Goal: Navigation & Orientation: Understand site structure

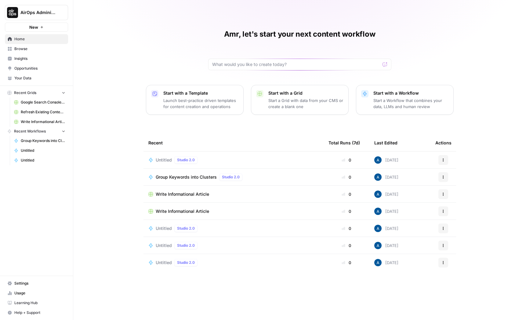
click at [25, 58] on span "Insights" at bounding box center [39, 59] width 51 height 6
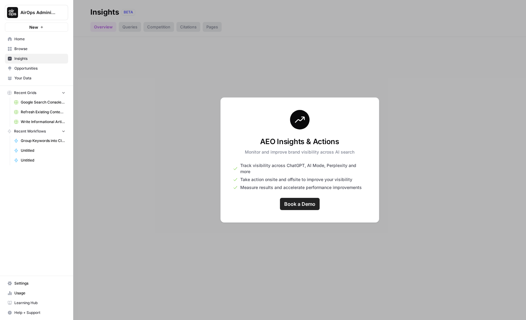
click at [34, 52] on link "Browse" at bounding box center [36, 49] width 63 height 10
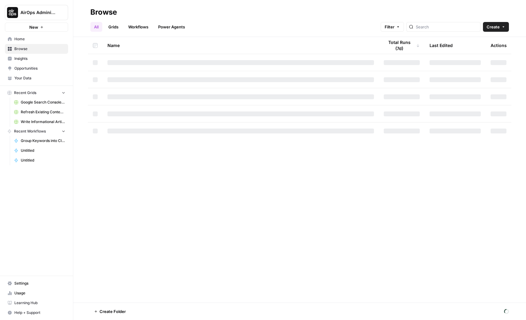
click at [41, 80] on span "Your Data" at bounding box center [39, 78] width 51 height 6
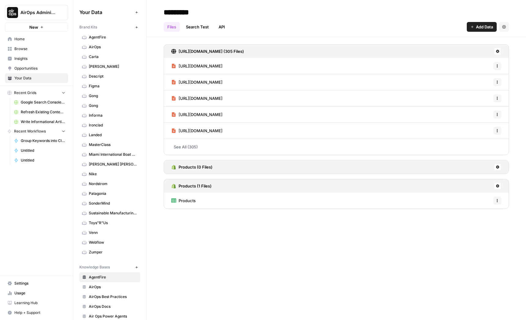
click at [109, 39] on span "AgentFire" at bounding box center [113, 38] width 49 height 6
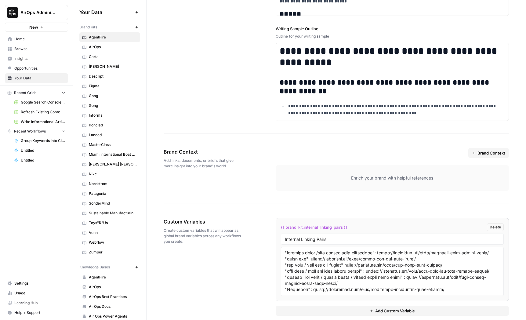
scroll to position [903, 0]
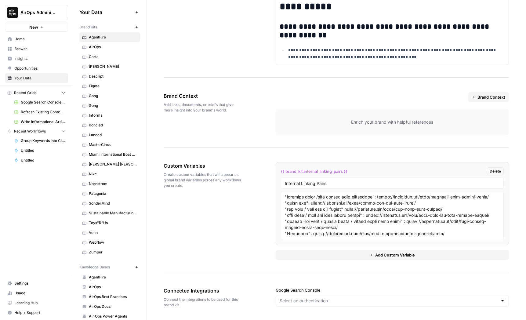
click at [137, 115] on span "Informa" at bounding box center [113, 116] width 49 height 6
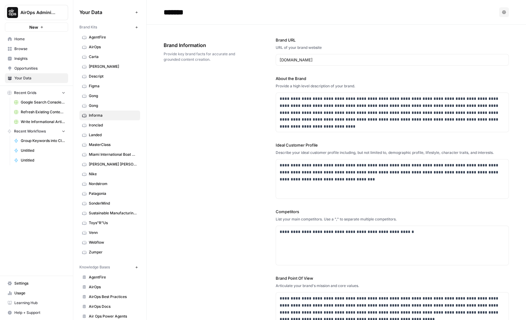
click at [107, 45] on span "AirOps" at bounding box center [113, 47] width 49 height 6
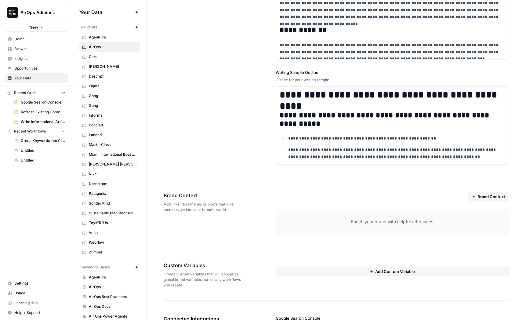
scroll to position [833, 0]
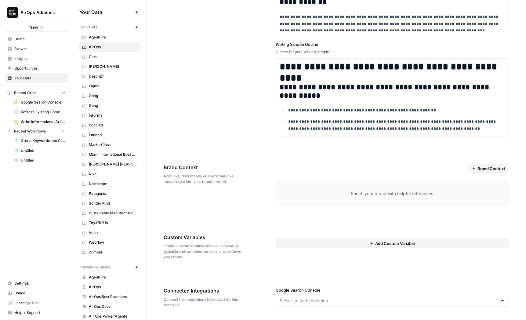
click at [338, 187] on div "Enrich your brand with helpful references" at bounding box center [392, 194] width 233 height 26
click at [486, 167] on span "Brand Context" at bounding box center [492, 169] width 28 height 6
click at [396, 180] on div "Brand Context Enrich your brand with helpful references" at bounding box center [392, 185] width 233 height 43
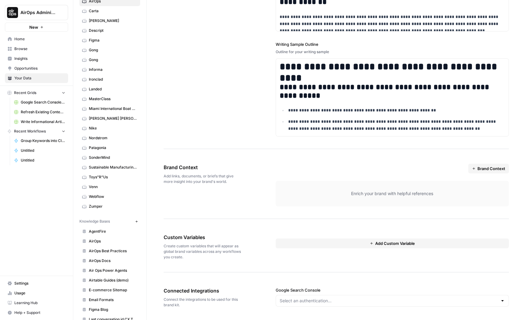
click at [95, 228] on link "AgentFire" at bounding box center [109, 232] width 61 height 10
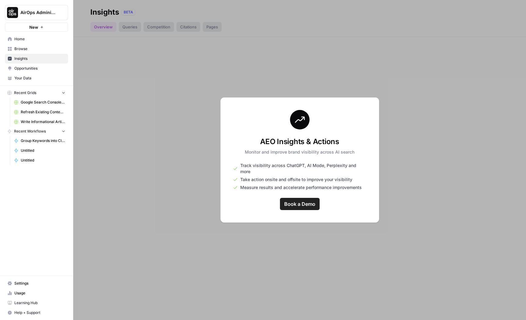
click at [25, 49] on span "Browse" at bounding box center [39, 49] width 51 height 6
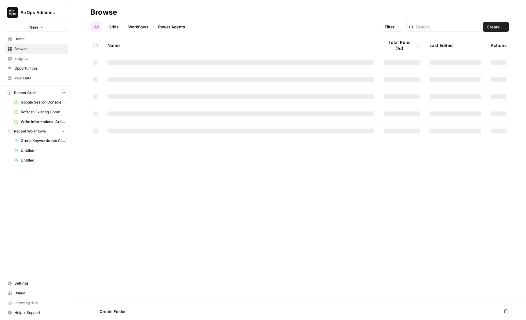
click at [29, 49] on span "Browse" at bounding box center [39, 49] width 51 height 6
click at [31, 62] on link "Insights" at bounding box center [36, 59] width 63 height 10
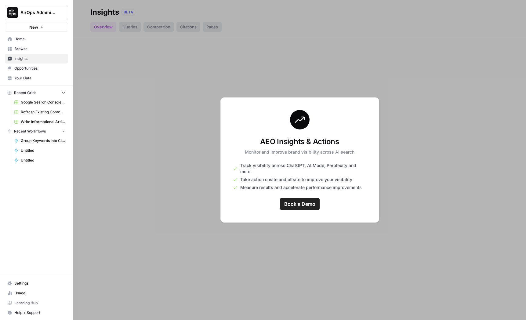
click at [31, 72] on link "Opportunities" at bounding box center [36, 69] width 63 height 10
click at [37, 79] on span "Your Data" at bounding box center [39, 78] width 51 height 6
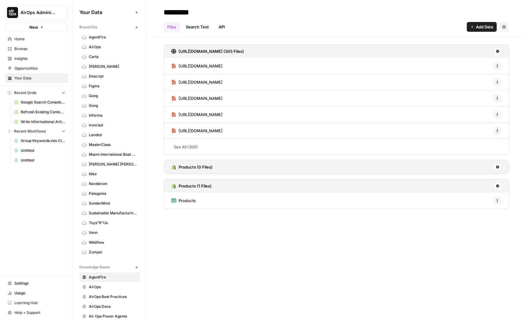
click at [90, 77] on span "Descript" at bounding box center [113, 77] width 49 height 6
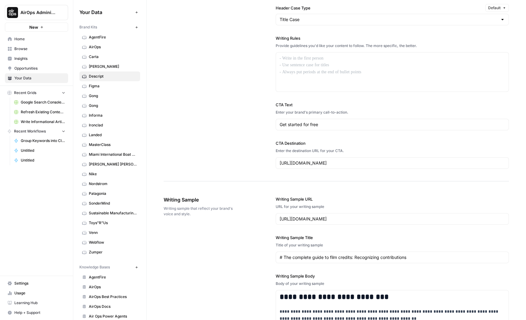
scroll to position [424, 0]
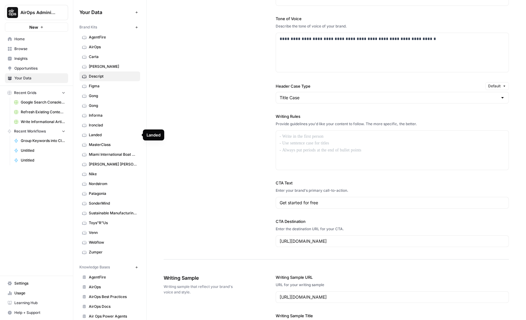
click at [108, 68] on span "[PERSON_NAME]" at bounding box center [113, 67] width 49 height 6
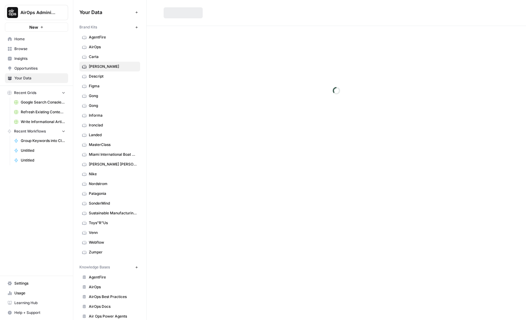
click at [103, 94] on span "Gong" at bounding box center [113, 96] width 49 height 6
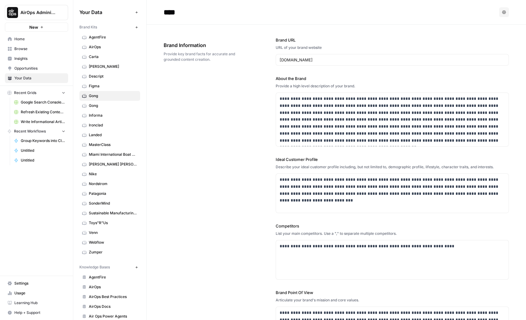
click at [101, 44] on span "AirOps" at bounding box center [113, 47] width 49 height 6
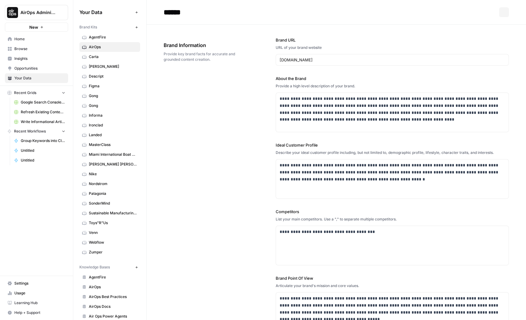
click at [103, 64] on span "[PERSON_NAME]" at bounding box center [113, 67] width 49 height 6
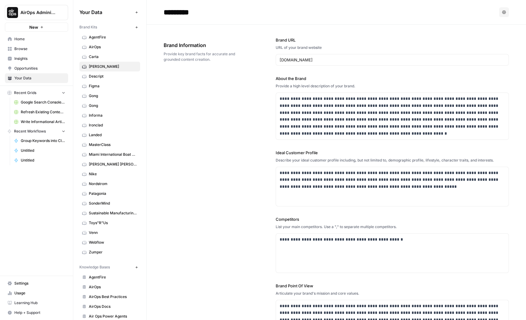
click at [127, 217] on link "Sustainable Manufacturing Expo" at bounding box center [109, 213] width 61 height 10
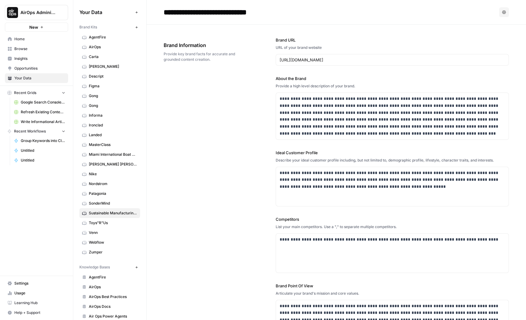
click at [99, 277] on span "AgentFire" at bounding box center [113, 278] width 49 height 6
